Goal: Task Accomplishment & Management: Use online tool/utility

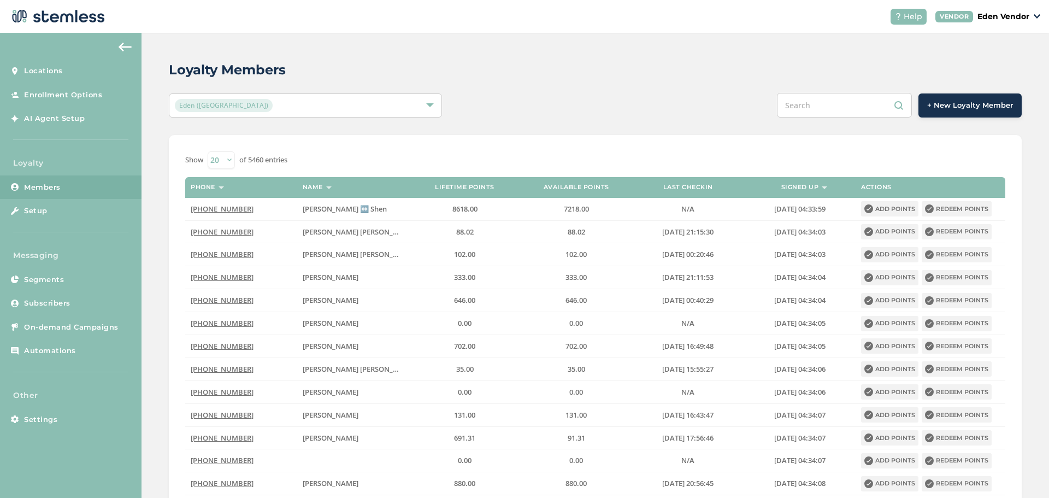
click at [792, 101] on input "text" at bounding box center [844, 105] width 135 height 25
paste input "[PERSON_NAME] [PERSON_NAME]"
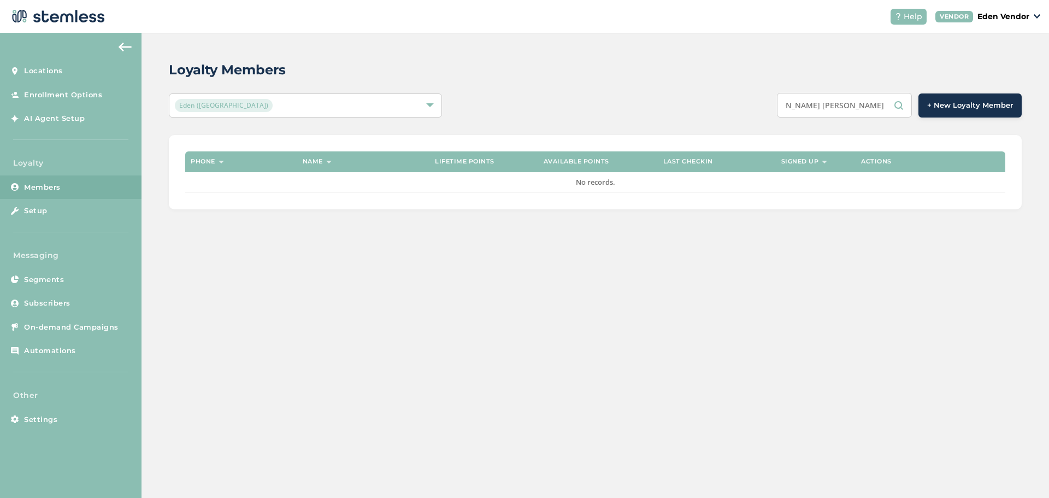
click at [856, 106] on input "[PERSON_NAME] [PERSON_NAME]" at bounding box center [844, 105] width 135 height 25
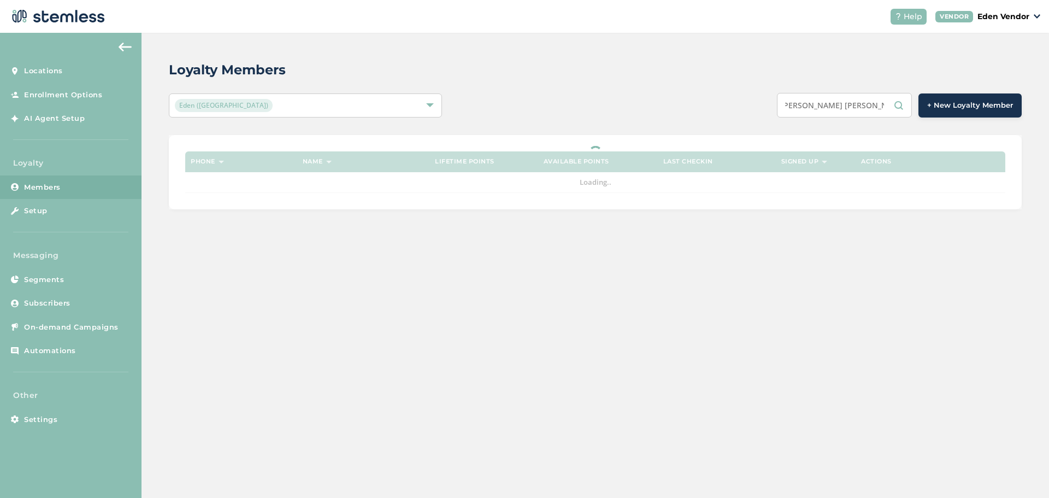
scroll to position [0, 0]
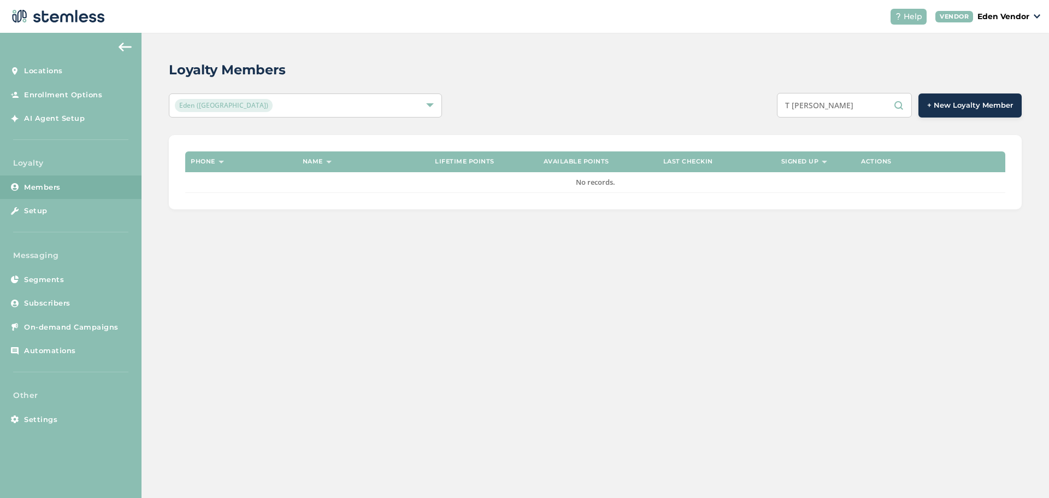
type input "[PERSON_NAME]"
drag, startPoint x: 847, startPoint y: 106, endPoint x: 736, endPoint y: 109, distance: 110.4
click at [736, 109] on div "[PERSON_NAME] + New Loyalty Member" at bounding box center [773, 105] width 497 height 25
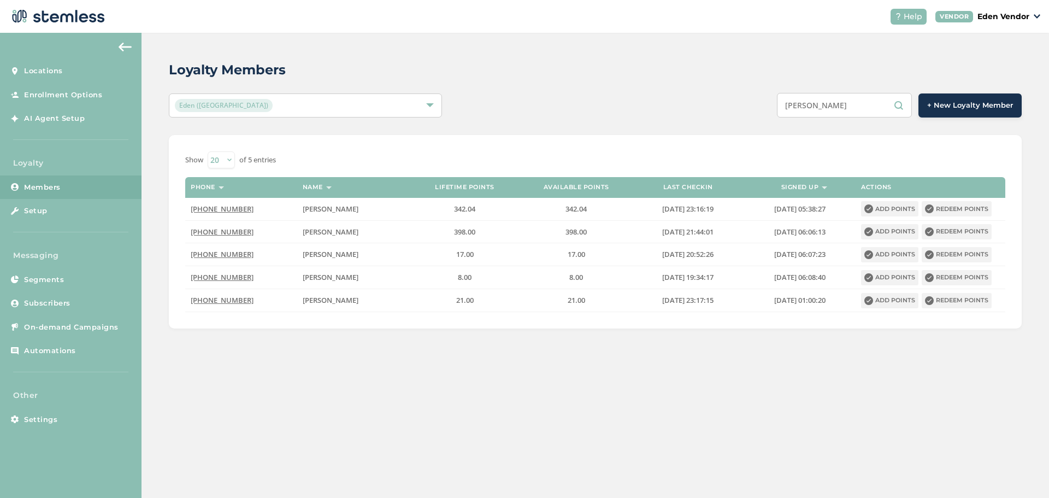
type input "[PERSON_NAME]"
click at [616, 251] on label "17.00" at bounding box center [576, 254] width 101 height 9
click at [628, 233] on td "398.00" at bounding box center [576, 231] width 111 height 23
click at [949, 228] on button "Redeem points" at bounding box center [957, 231] width 70 height 15
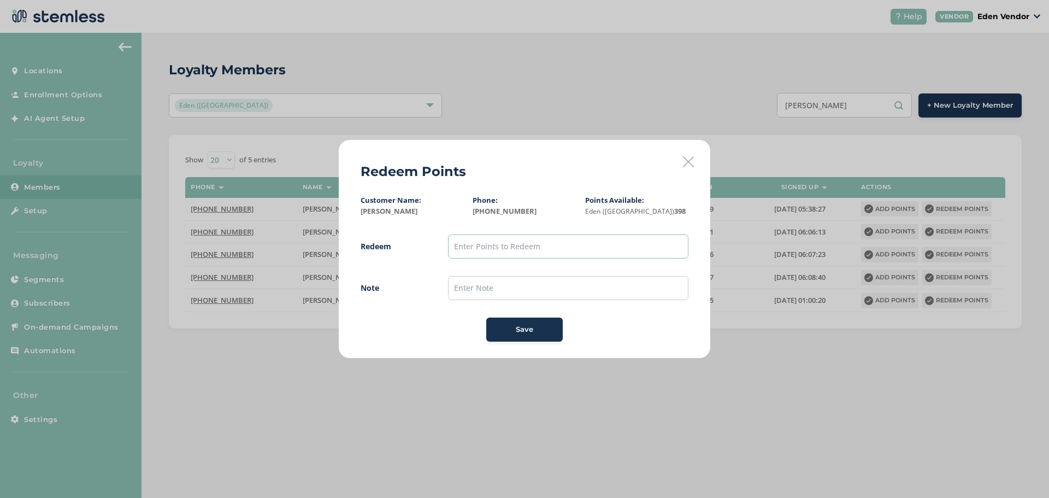
click at [560, 249] on input "text" at bounding box center [568, 246] width 240 height 24
type input "398"
click at [596, 291] on input "text" at bounding box center [568, 288] width 240 height 24
type input "/"
type input "8/4"
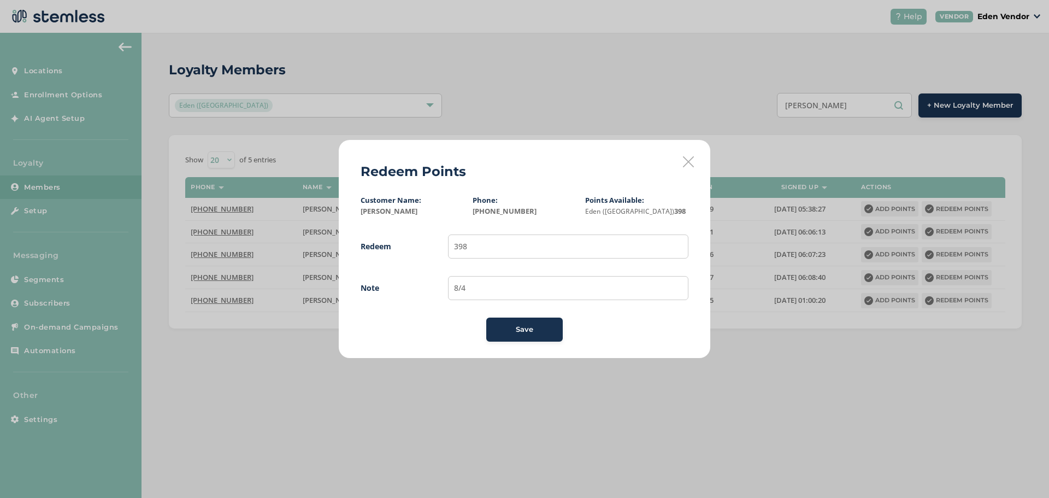
click at [534, 328] on div "Save" at bounding box center [524, 329] width 59 height 11
